Goal: Obtain resource: Download file/media

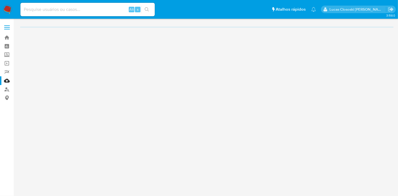
click at [6, 14] on img at bounding box center [8, 10] width 10 height 10
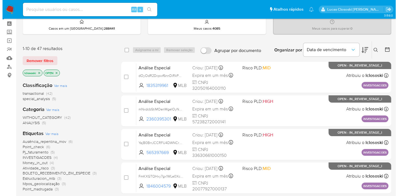
scroll to position [62, 0]
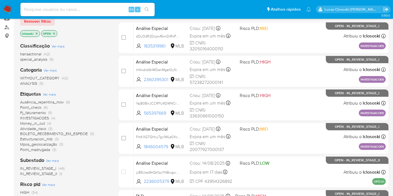
click at [52, 95] on span "Ver mais" at bounding box center [49, 94] width 13 height 5
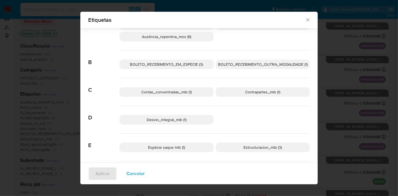
scroll to position [27, 0]
click at [361, 86] on div "Etiquetas Procurar A Account_money_mlb (1) Atividade_risco (3) Ausência_repenti…" at bounding box center [199, 98] width 398 height 196
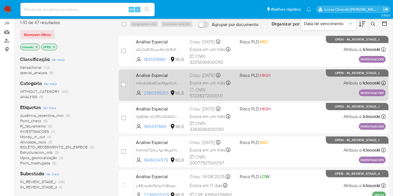
scroll to position [0, 0]
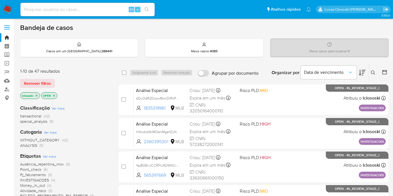
click at [364, 72] on icon at bounding box center [362, 72] width 7 height 7
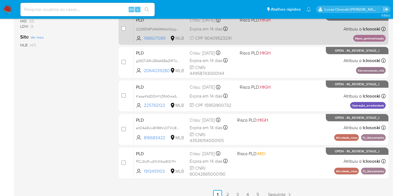
scroll to position [248, 0]
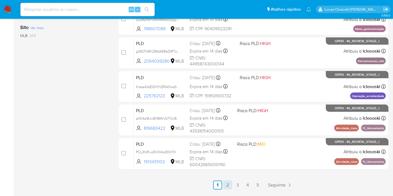
click at [230, 184] on link "2" at bounding box center [227, 185] width 9 height 9
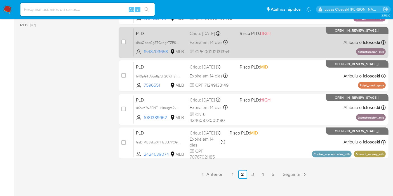
scroll to position [265, 0]
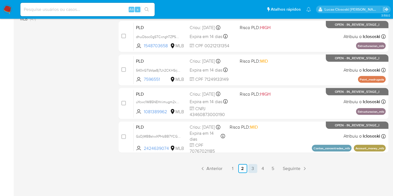
click at [254, 167] on link "3" at bounding box center [252, 168] width 9 height 9
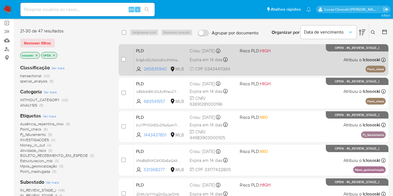
scroll to position [93, 0]
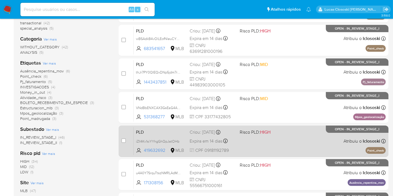
click at [283, 134] on span "Risco PLD: HIGH" at bounding box center [263, 131] width 46 height 7
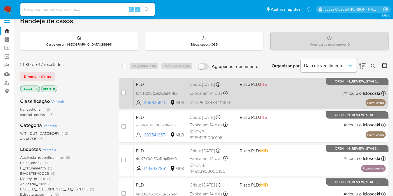
scroll to position [0, 0]
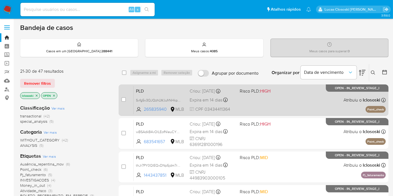
click at [267, 110] on div "PLD Svfg5v3QJQzhLWJufrNHkpJ0 265835940 MLB Risco PLD: HIGH Criou: 12/08/2025 Cr…" at bounding box center [260, 100] width 252 height 28
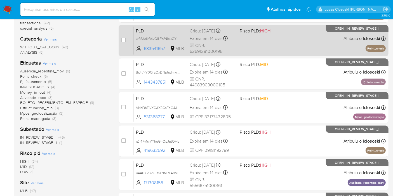
scroll to position [31, 0]
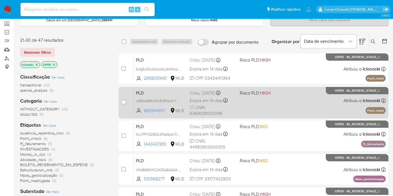
click at [301, 111] on div "PLD wBSAdkB4vOlLEofNleuCYBeh 683541657 MLB Risco PLD: HIGH Criou: 12/08/2025 Cr…" at bounding box center [260, 102] width 252 height 28
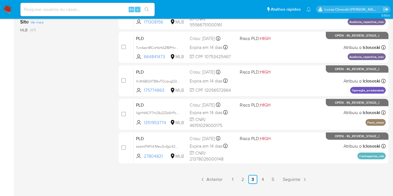
scroll to position [265, 0]
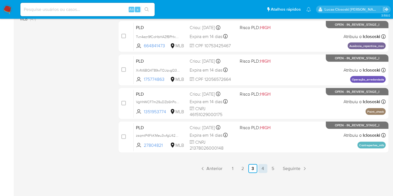
click at [265, 166] on link "4" at bounding box center [262, 168] width 9 height 9
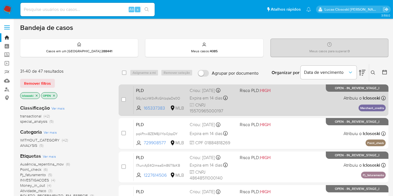
scroll to position [31, 0]
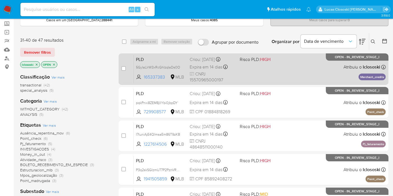
click at [264, 108] on div "PLD pqkPnxi8ZEM8jIlYbi0jbpDY 729908577 MLB Risco PLD: HIGH Criou: 12/08/2025 Cr…" at bounding box center [260, 102] width 252 height 28
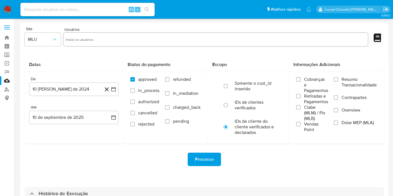
select select "10"
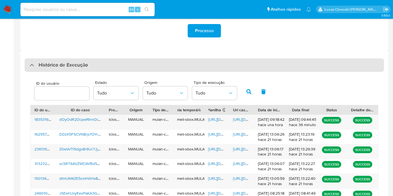
click at [117, 67] on div "Histórico de Execução" at bounding box center [204, 64] width 359 height 13
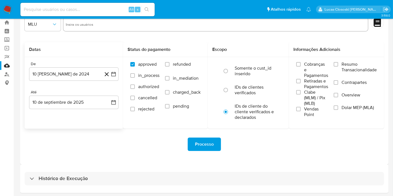
scroll to position [0, 0]
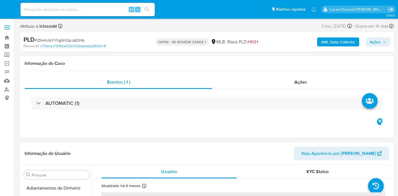
select select "10"
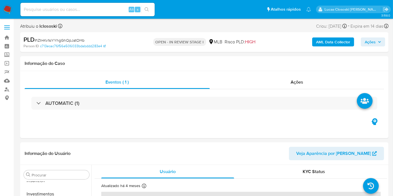
scroll to position [263, 0]
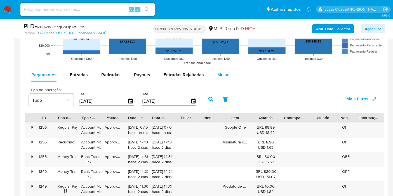
click at [228, 76] on button "Mulan" at bounding box center [224, 74] width 26 height 13
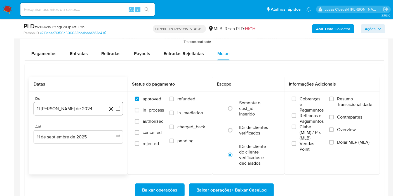
scroll to position [590, 0]
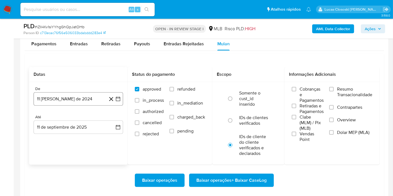
click at [118, 98] on icon "button" at bounding box center [118, 99] width 6 height 6
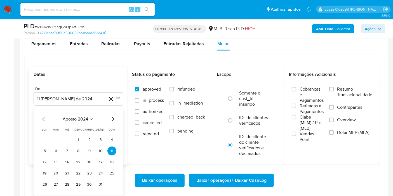
click at [77, 116] on span "agosto 2024" at bounding box center [75, 119] width 25 height 6
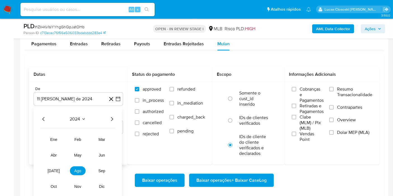
click at [112, 118] on icon "Año siguiente" at bounding box center [112, 119] width 2 height 4
click at [55, 169] on span "jul" at bounding box center [54, 171] width 12 height 4
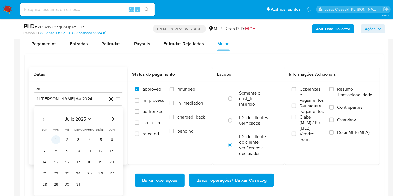
click at [57, 141] on button "1" at bounding box center [55, 139] width 9 height 9
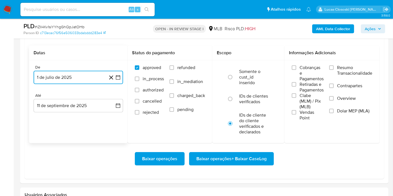
scroll to position [621, 0]
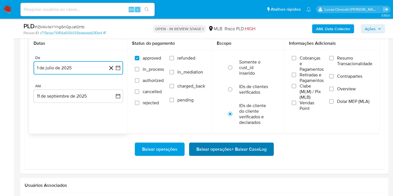
click at [262, 145] on span "Baixar operações + Baixar CaseLog" at bounding box center [231, 149] width 70 height 12
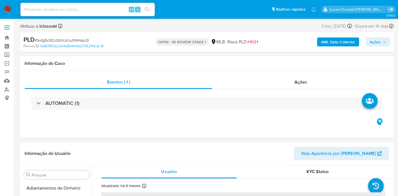
select select "10"
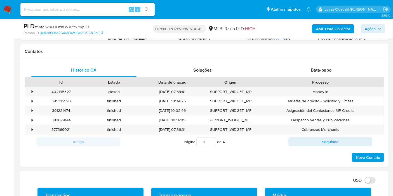
scroll to position [263, 0]
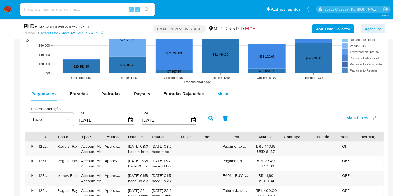
click at [213, 92] on button "Mulan" at bounding box center [224, 93] width 26 height 13
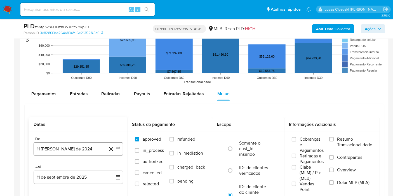
scroll to position [621, 0]
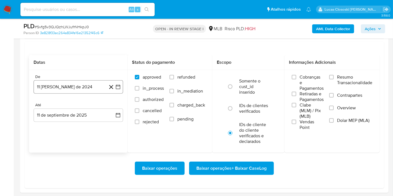
click at [115, 89] on button "11 [PERSON_NAME] de 2024" at bounding box center [78, 86] width 89 height 13
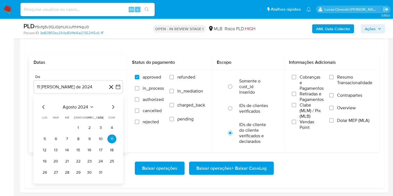
click at [75, 106] on span "agosto 2024" at bounding box center [75, 107] width 25 height 6
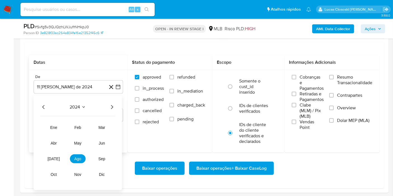
drag, startPoint x: 113, startPoint y: 103, endPoint x: 99, endPoint y: 114, distance: 17.6
click at [112, 104] on icon "Año siguiente" at bounding box center [112, 107] width 7 height 7
click at [57, 157] on button "[DATE]" at bounding box center [54, 158] width 16 height 9
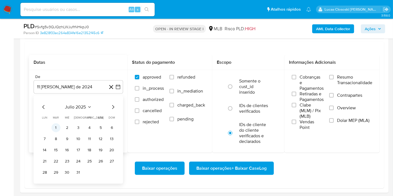
click at [60, 126] on button "1" at bounding box center [55, 127] width 9 height 9
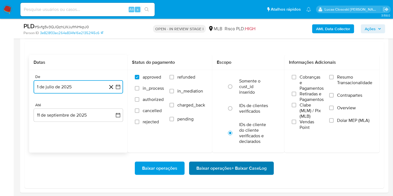
click at [204, 169] on span "Baixar operações + Baixar CaseLog" at bounding box center [231, 168] width 70 height 12
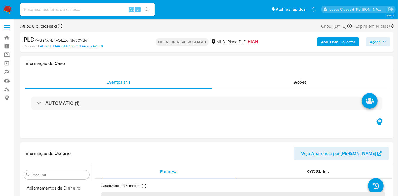
select select "10"
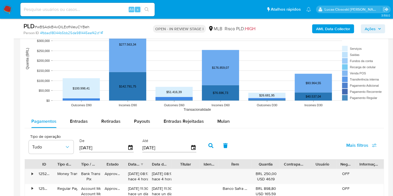
scroll to position [528, 0]
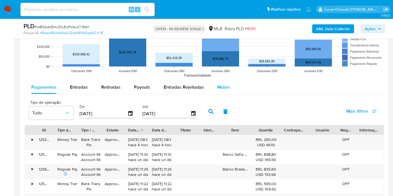
click at [230, 92] on button "Mulan" at bounding box center [224, 87] width 26 height 13
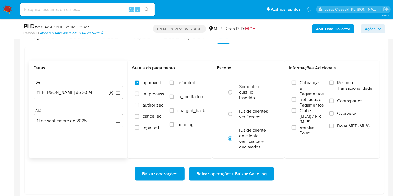
scroll to position [621, 0]
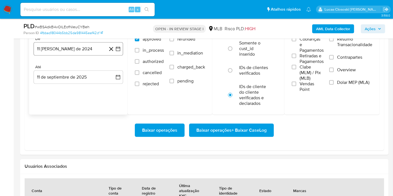
click at [117, 48] on icon "button" at bounding box center [118, 49] width 6 height 6
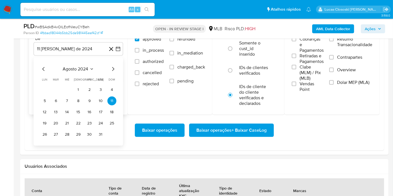
click at [81, 69] on span "agosto 2024" at bounding box center [75, 69] width 25 height 6
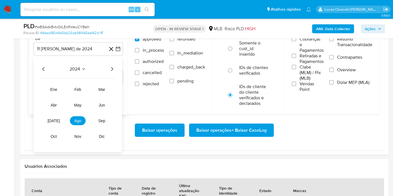
click at [109, 67] on icon "Año siguiente" at bounding box center [112, 69] width 7 height 7
click at [56, 122] on button "[DATE]" at bounding box center [54, 120] width 16 height 9
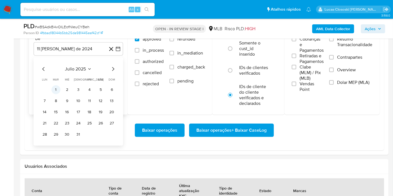
click at [57, 87] on button "1" at bounding box center [55, 89] width 9 height 9
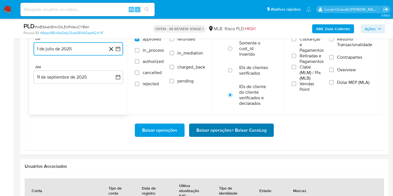
click at [224, 130] on span "Baixar operações + Baixar CaseLog" at bounding box center [231, 130] width 70 height 12
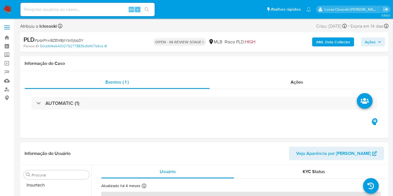
scroll to position [263, 0]
select select "10"
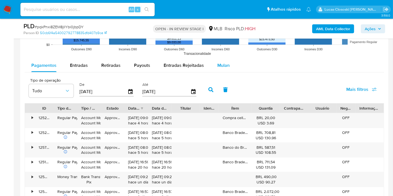
click at [227, 61] on div "Mulan" at bounding box center [223, 65] width 12 height 13
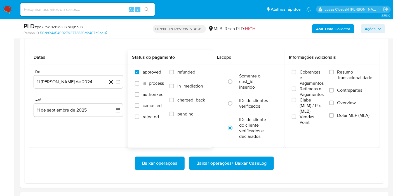
scroll to position [621, 0]
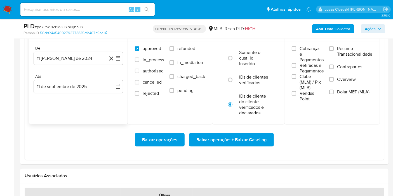
click at [123, 63] on div "De 11 [PERSON_NAME] de 2024 [DATE] Até 11 de septiembre de 2025 [DATE]" at bounding box center [78, 73] width 98 height 65
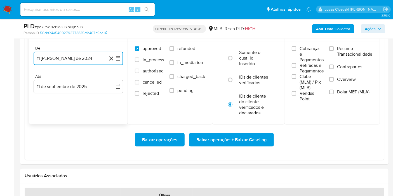
click at [119, 57] on icon "button" at bounding box center [118, 59] width 6 height 6
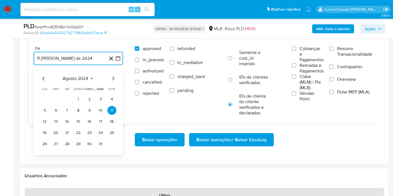
click at [74, 76] on span "agosto 2024" at bounding box center [75, 79] width 25 height 6
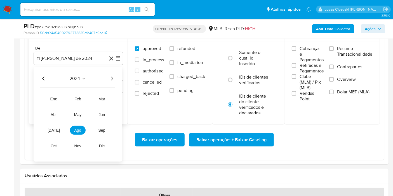
click at [112, 75] on icon "Año siguiente" at bounding box center [112, 78] width 7 height 7
click at [58, 128] on button "[DATE]" at bounding box center [54, 130] width 16 height 9
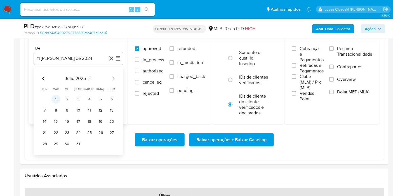
click at [56, 100] on button "1" at bounding box center [55, 99] width 9 height 9
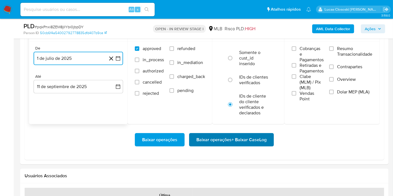
click at [258, 138] on span "Baixar operações + Baixar CaseLog" at bounding box center [231, 140] width 70 height 12
